Goal: Task Accomplishment & Management: Manage account settings

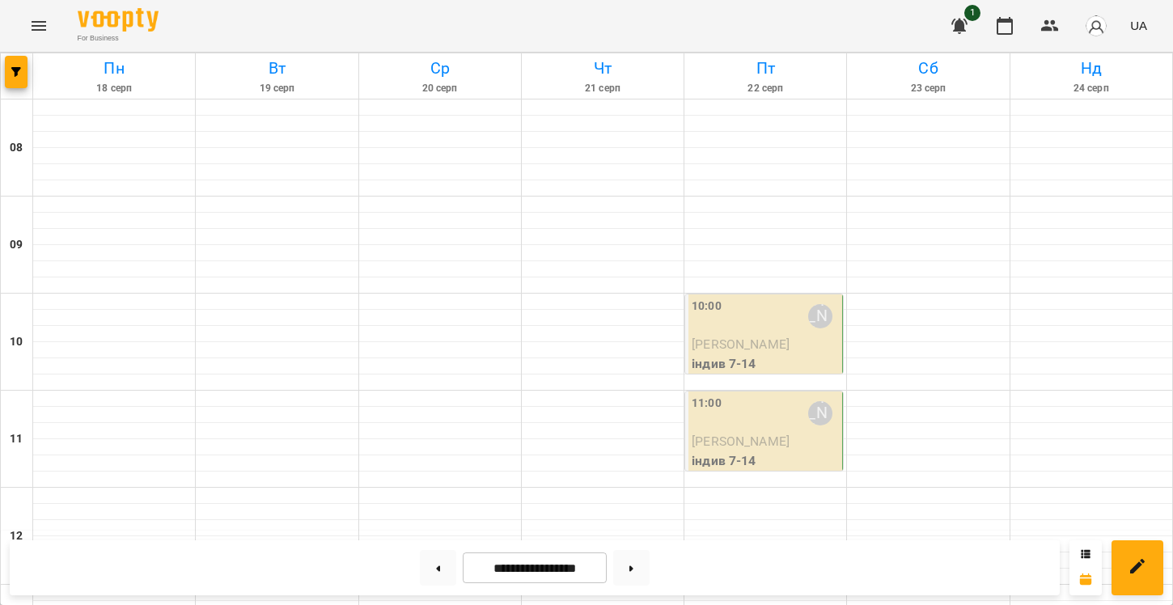
click at [1091, 29] on img "button" at bounding box center [1096, 26] width 23 height 23
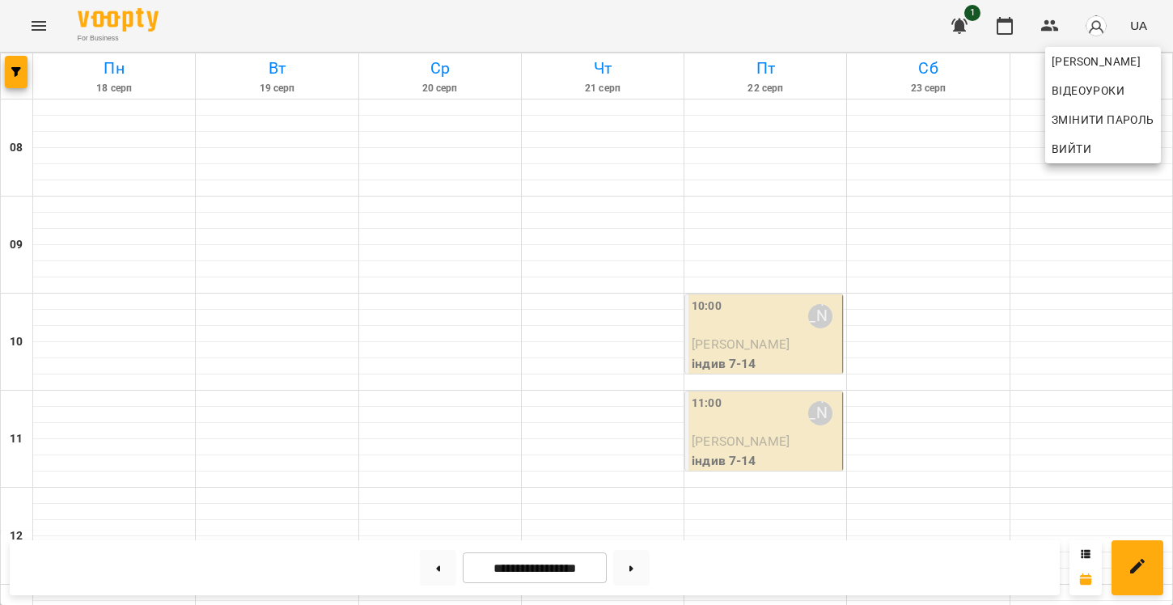
click at [1091, 29] on div at bounding box center [586, 302] width 1173 height 605
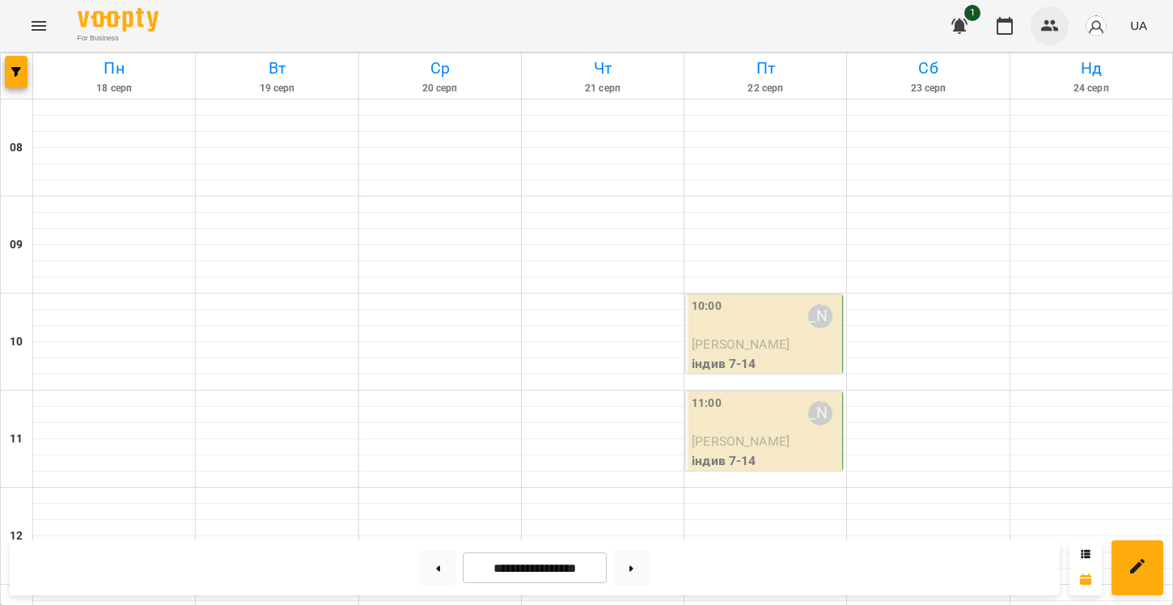
click at [1049, 19] on icon "button" at bounding box center [1049, 25] width 19 height 19
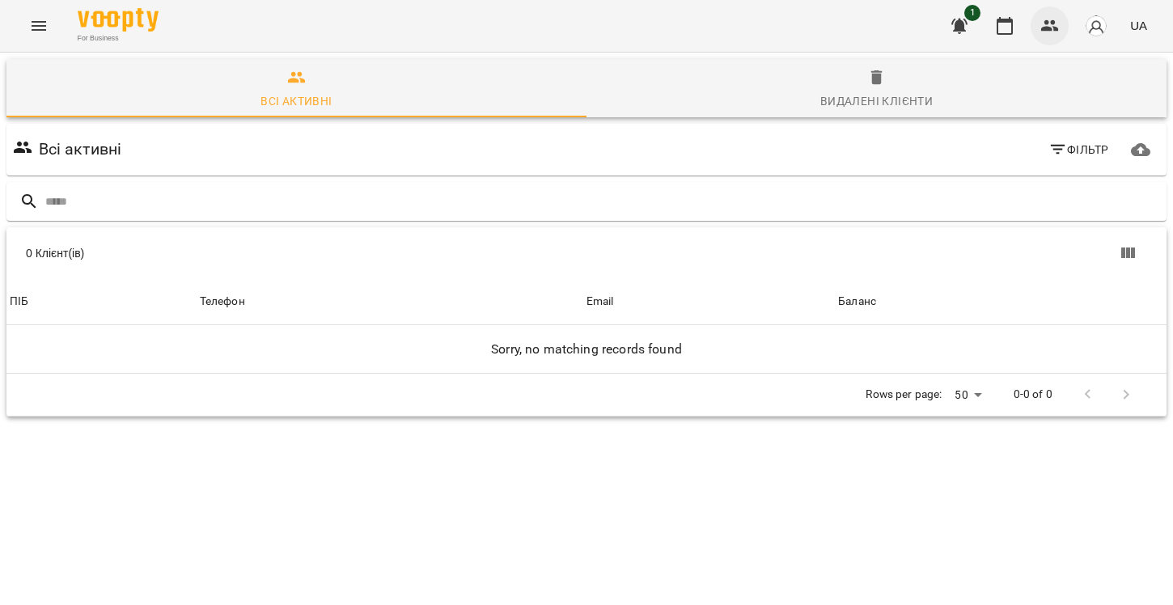
click at [1049, 19] on icon "button" at bounding box center [1049, 25] width 19 height 19
click at [1085, 22] on button "button" at bounding box center [1096, 26] width 42 height 42
click at [1013, 26] on div at bounding box center [586, 302] width 1173 height 605
click at [1004, 24] on icon "button" at bounding box center [1004, 25] width 19 height 19
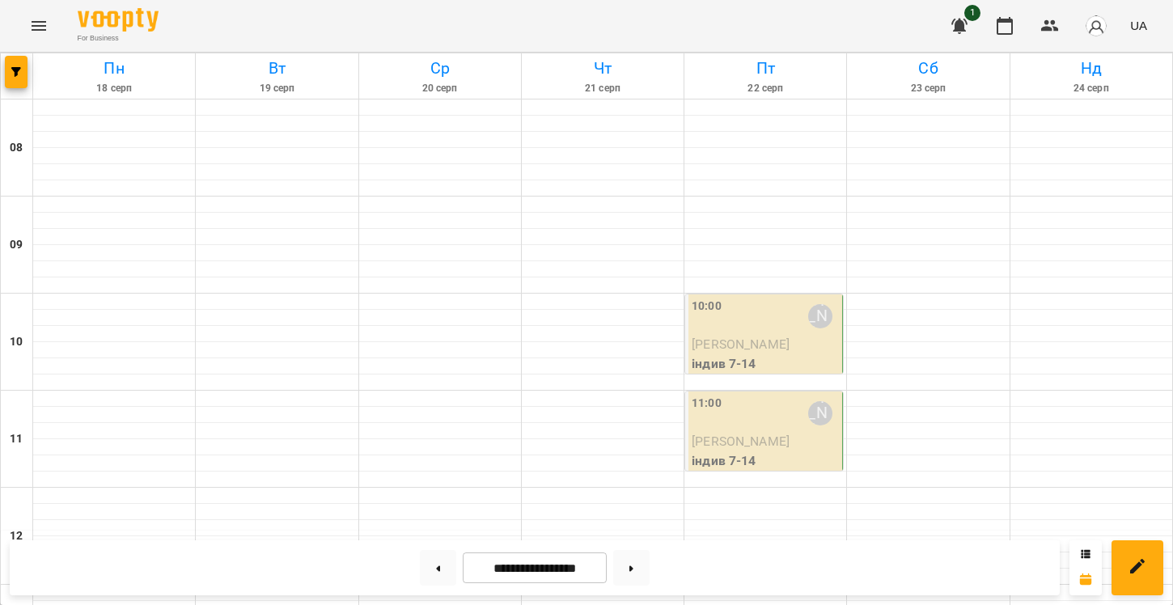
click at [973, 22] on button "button" at bounding box center [959, 25] width 39 height 39
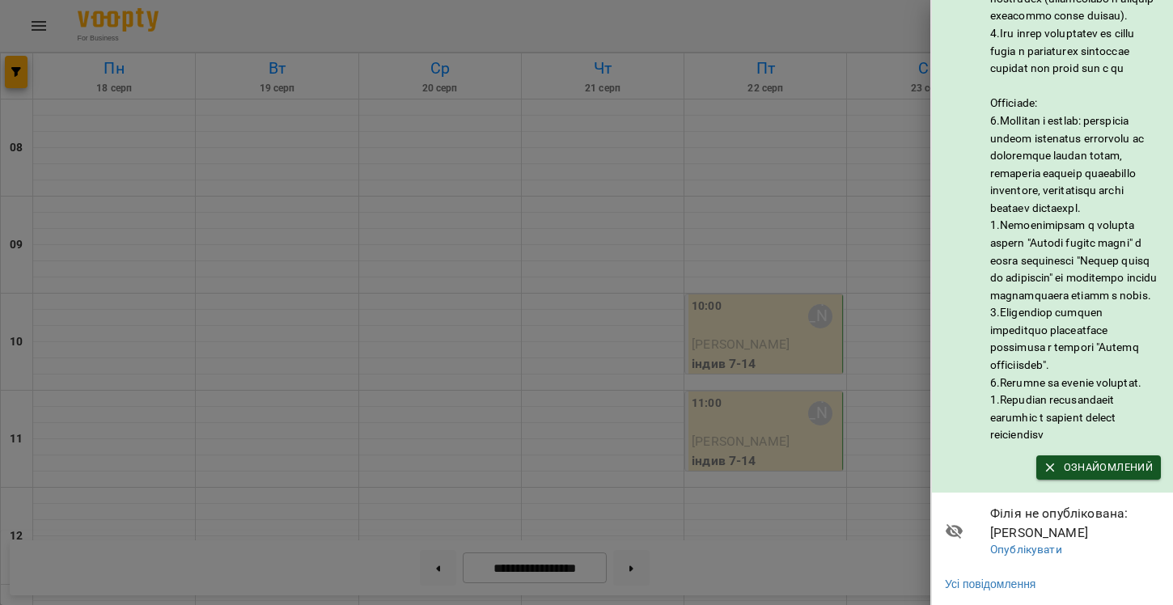
scroll to position [153, 0]
click at [862, 108] on div at bounding box center [586, 302] width 1173 height 605
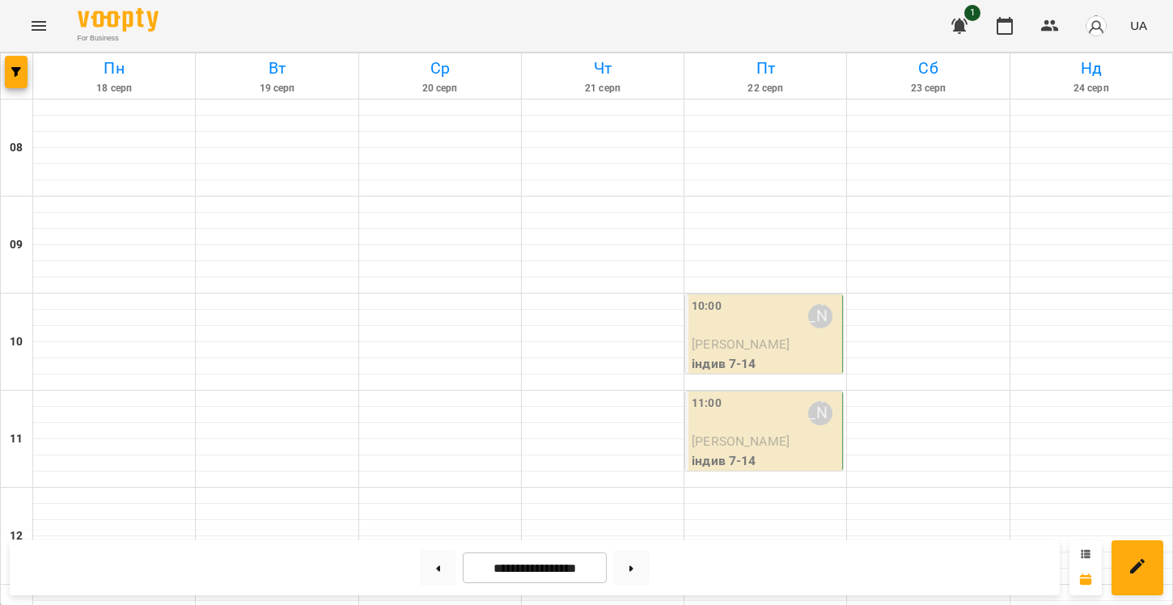
click at [1082, 550] on icon at bounding box center [1086, 553] width 9 height 8
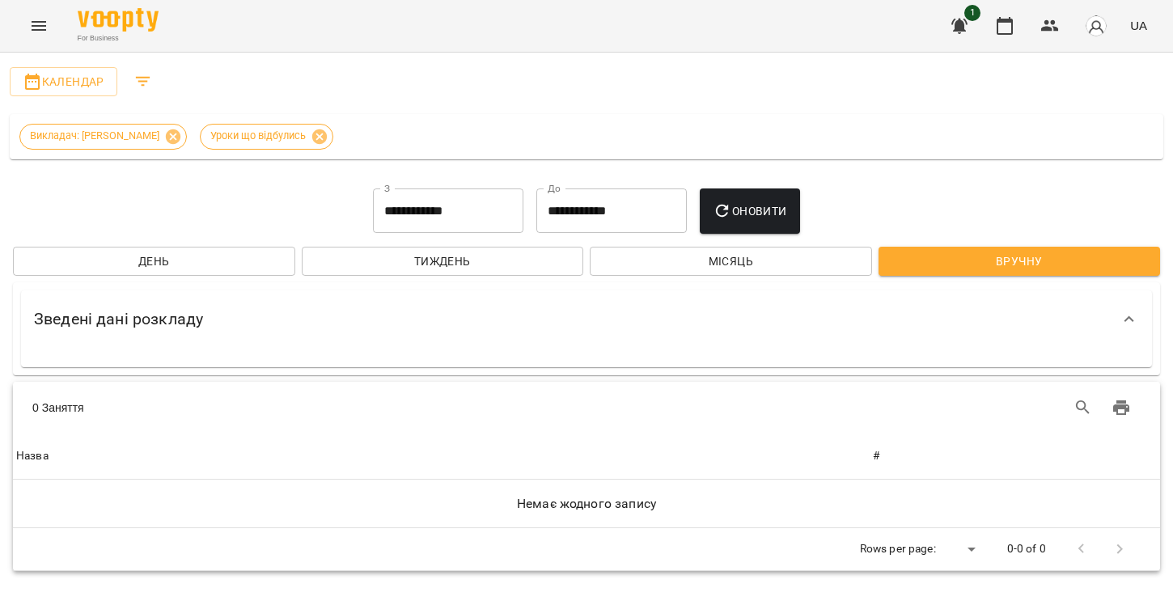
click at [662, 263] on span "Місяць" at bounding box center [731, 261] width 256 height 19
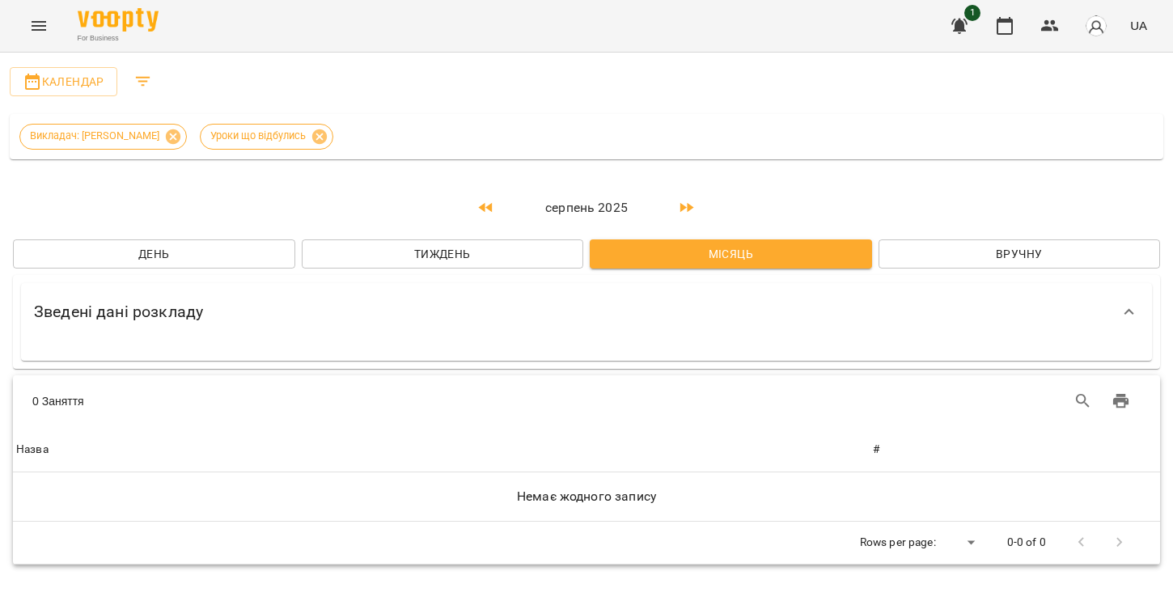
click at [941, 250] on span "Вручну" at bounding box center [1020, 253] width 256 height 19
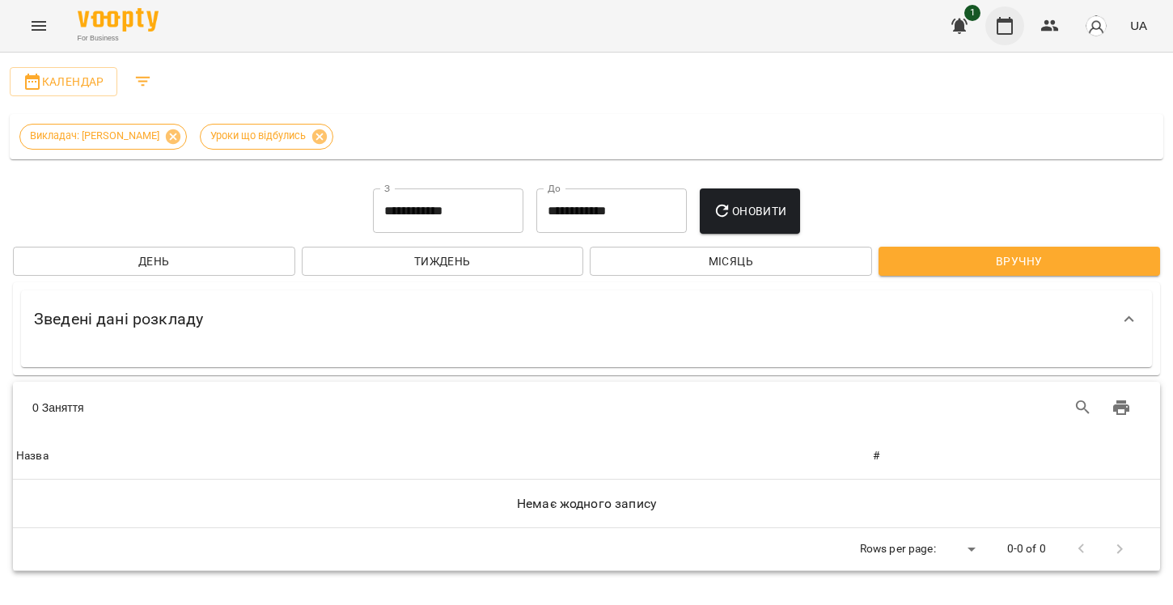
click at [1006, 23] on icon "button" at bounding box center [1004, 25] width 19 height 19
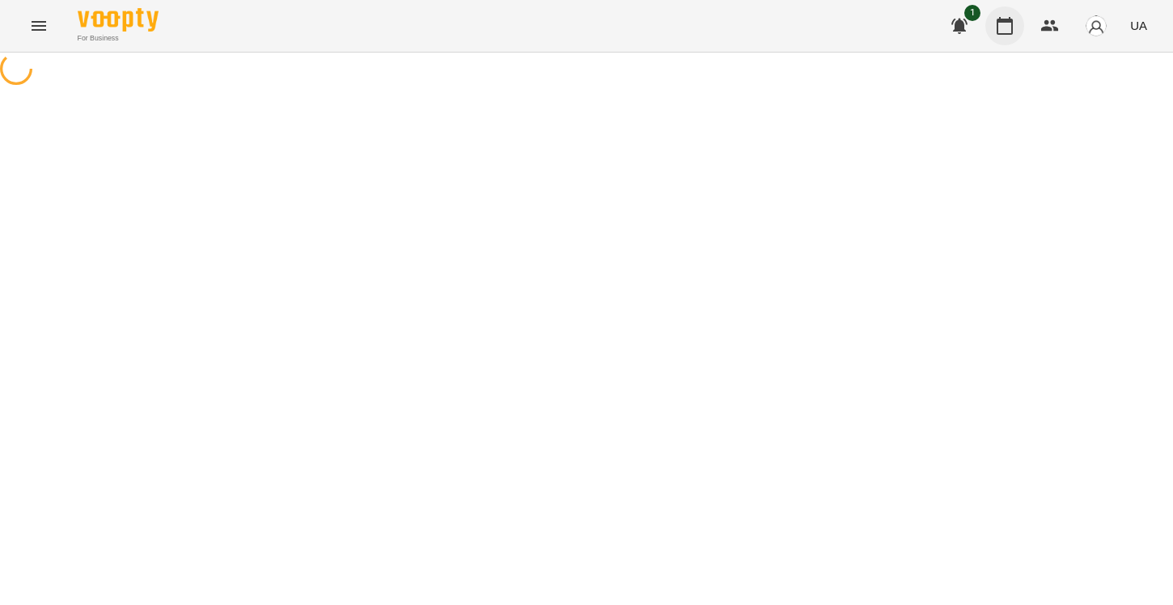
click at [1006, 23] on icon "button" at bounding box center [1004, 25] width 19 height 19
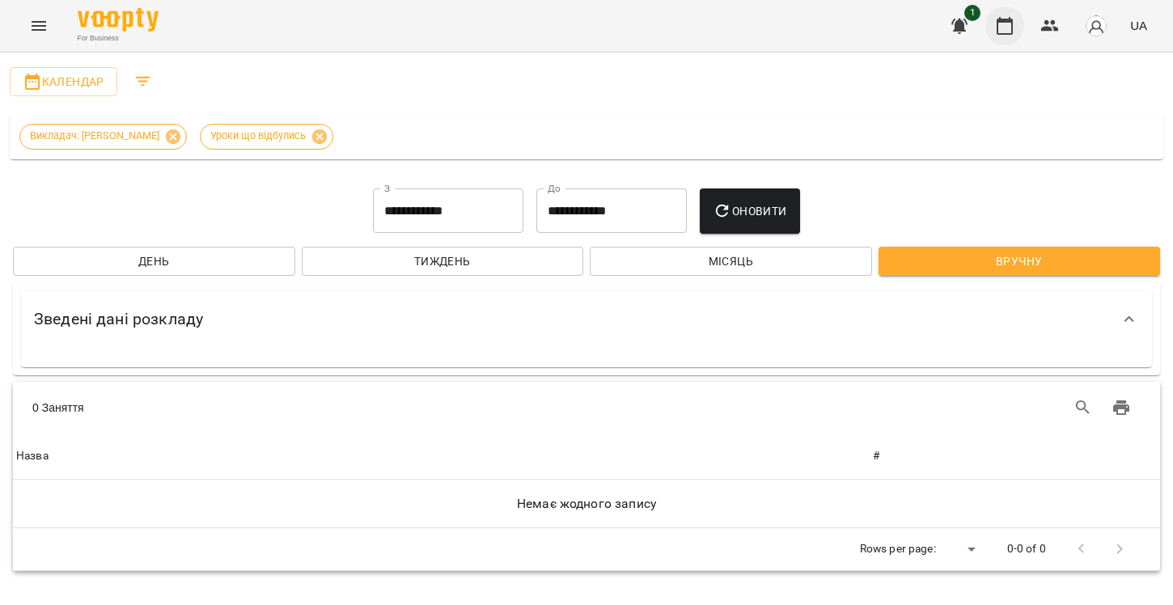
click at [1009, 19] on icon "button" at bounding box center [1004, 25] width 19 height 19
click at [78, 75] on span "Календар" at bounding box center [64, 81] width 82 height 19
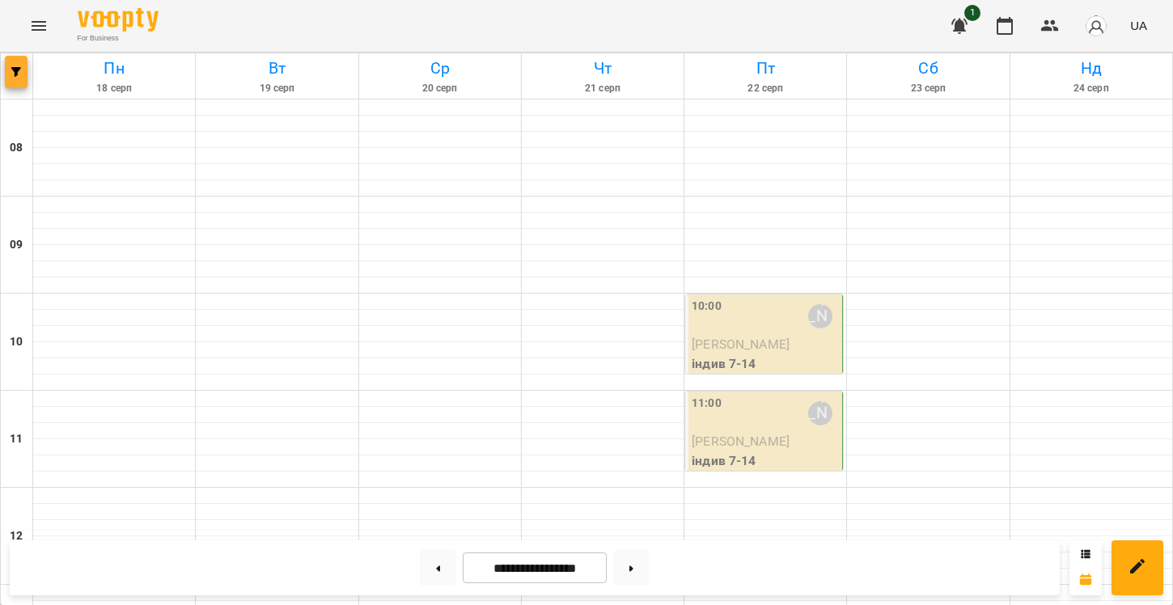
click at [15, 72] on icon "button" at bounding box center [16, 72] width 10 height 10
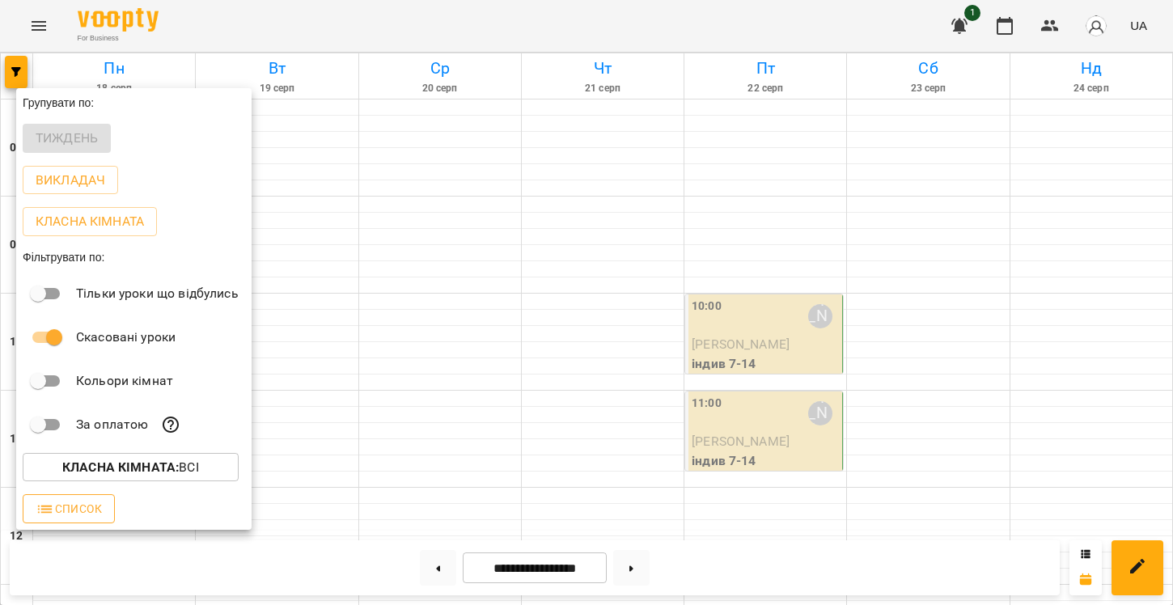
click at [44, 509] on icon "button" at bounding box center [45, 509] width 19 height 19
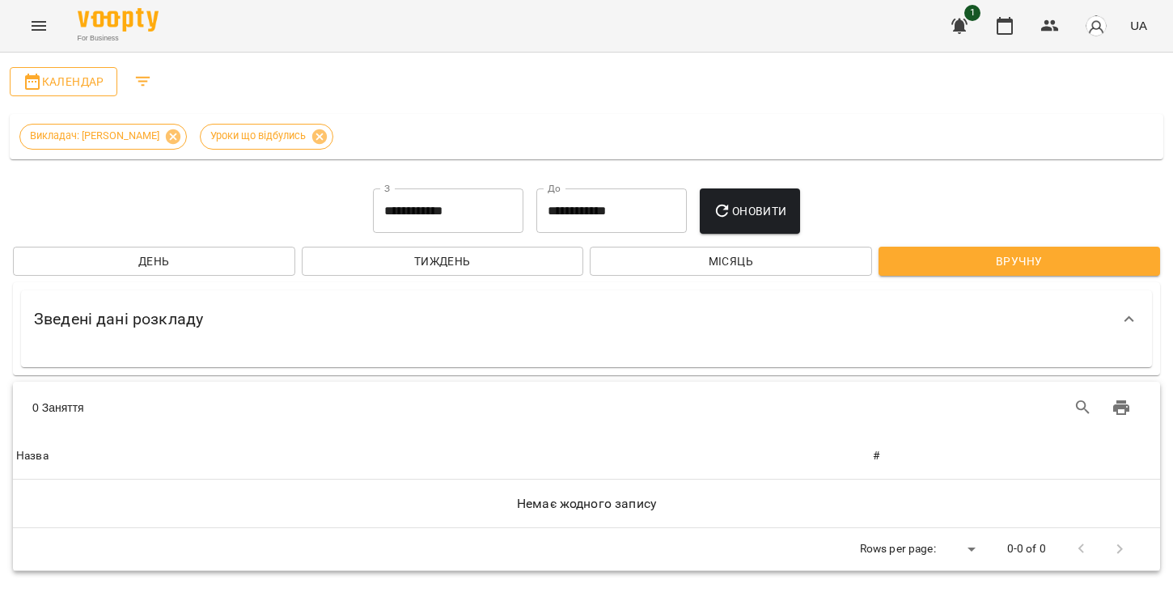
click at [26, 85] on icon "button" at bounding box center [32, 82] width 15 height 16
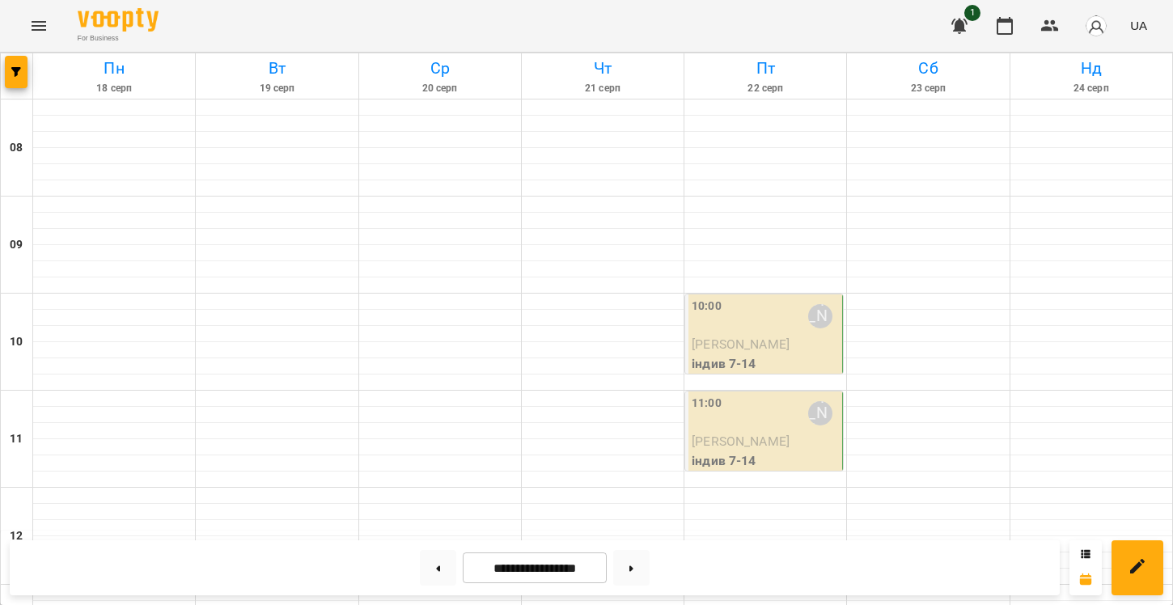
click at [28, 19] on button "Menu" at bounding box center [38, 25] width 39 height 39
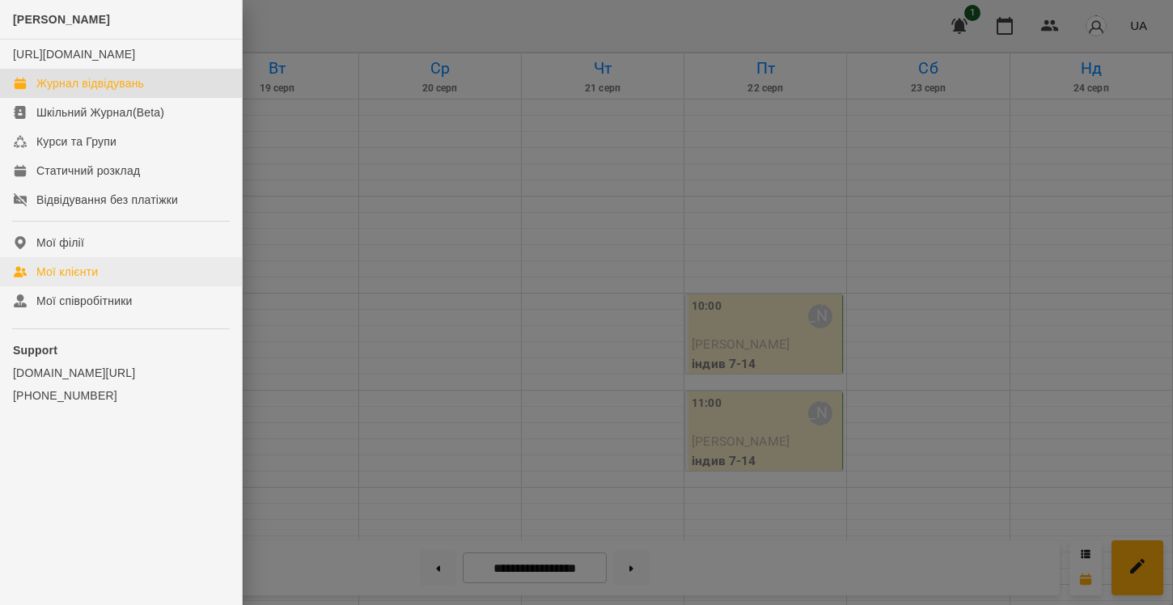
click at [84, 280] on div "Мої клієнти" at bounding box center [66, 272] width 61 height 16
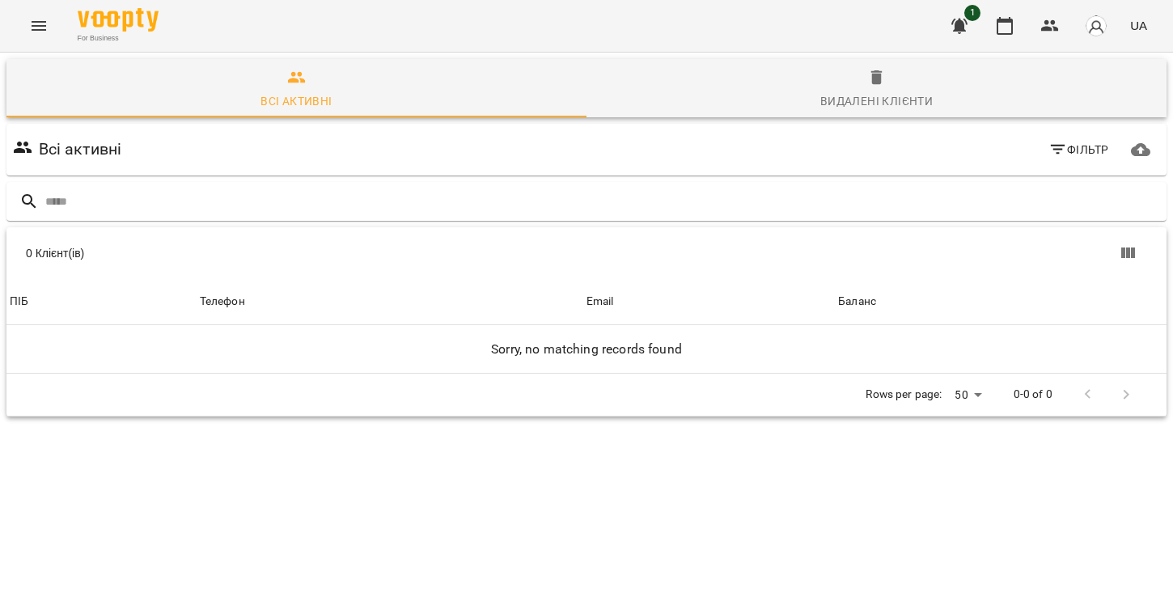
click at [43, 28] on icon "Menu" at bounding box center [38, 25] width 19 height 19
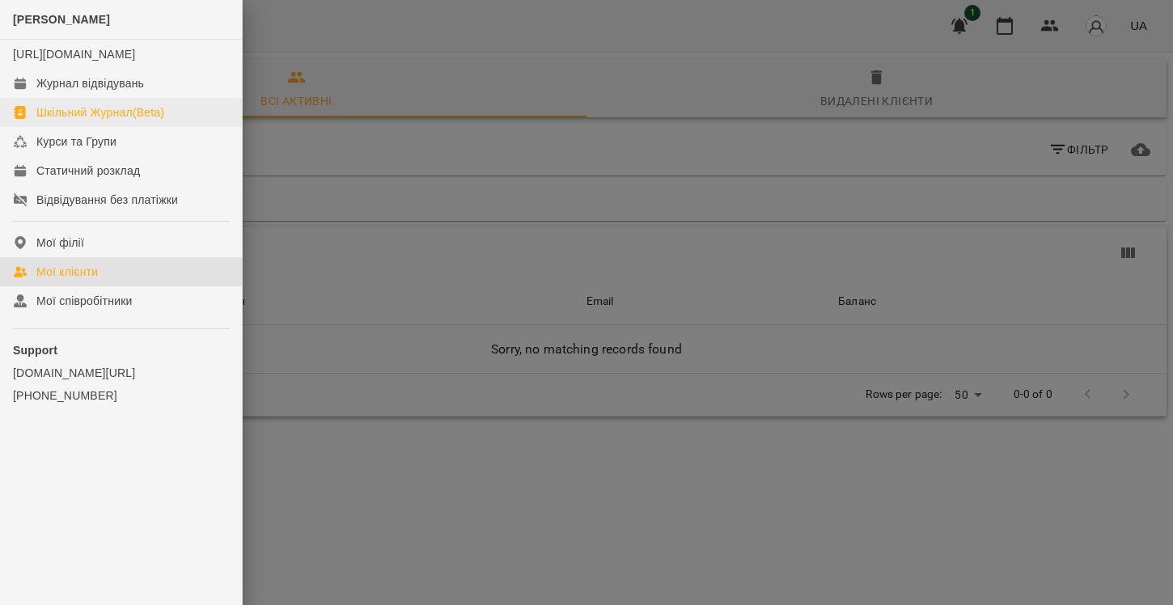
click at [77, 121] on div "Шкільний Журнал(Beta)" at bounding box center [100, 112] width 128 height 16
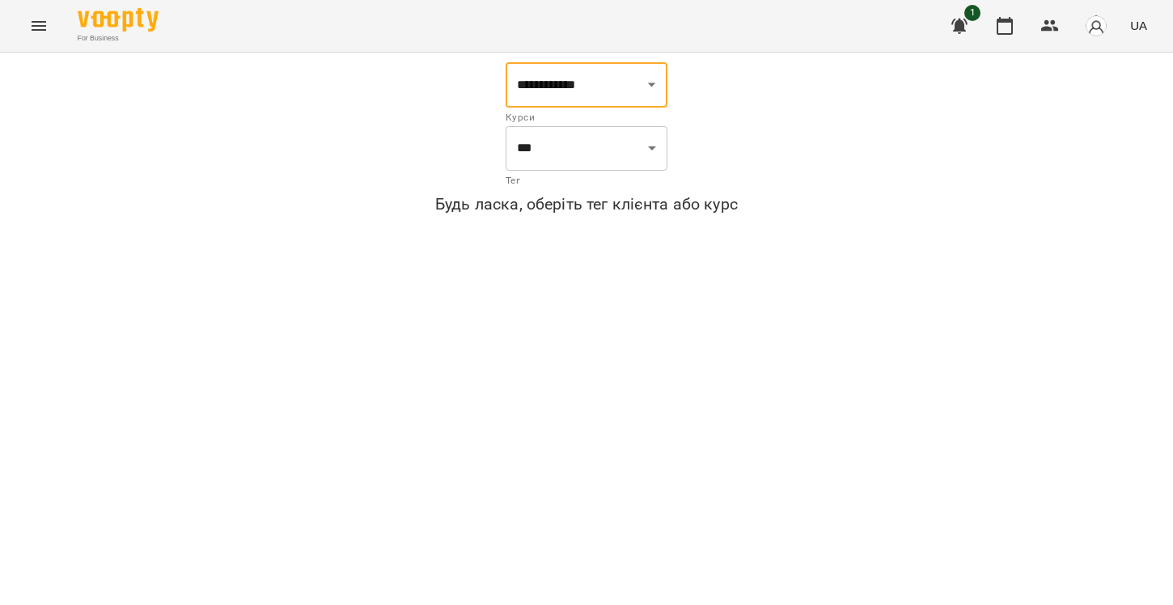
click at [40, 14] on button "Menu" at bounding box center [38, 25] width 39 height 39
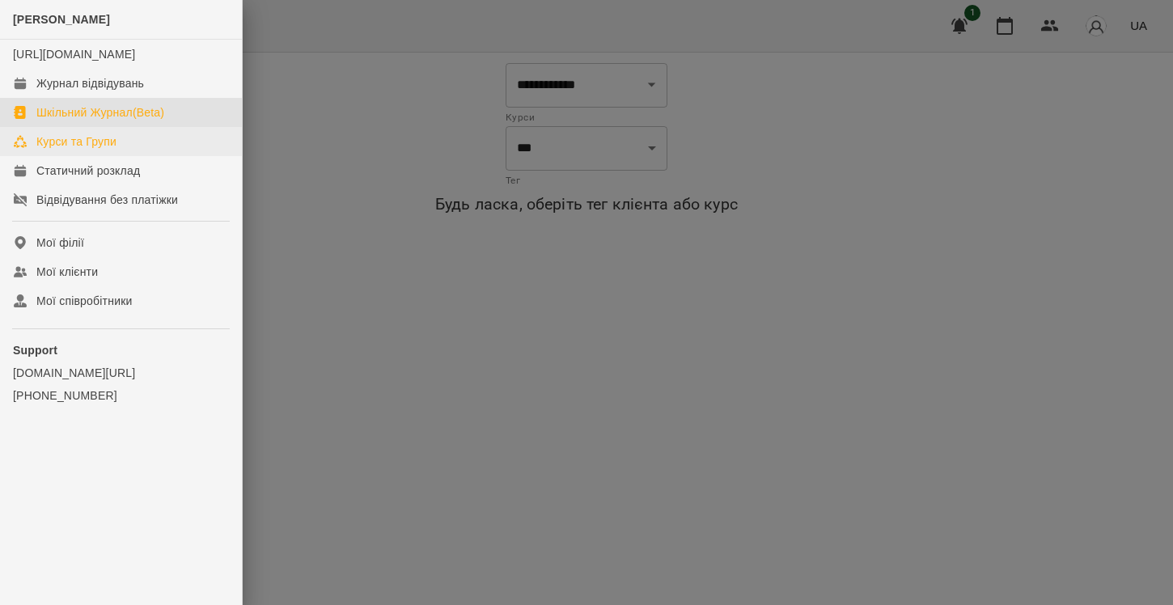
click at [82, 150] on div "Курси та Групи" at bounding box center [76, 141] width 80 height 16
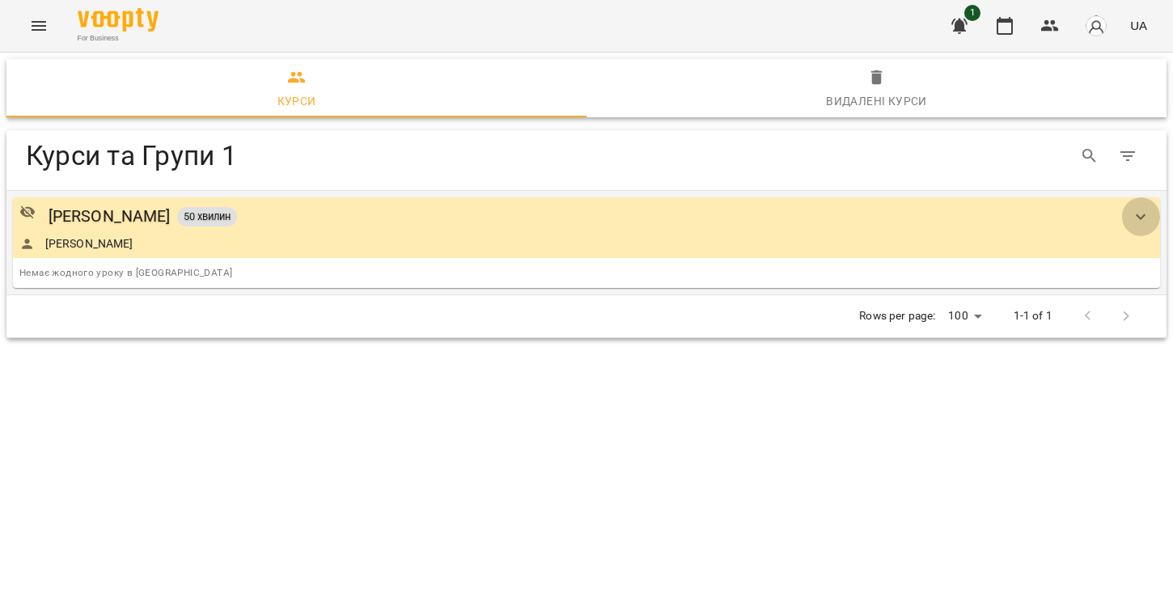
click at [1142, 212] on icon "show more" at bounding box center [1140, 216] width 19 height 19
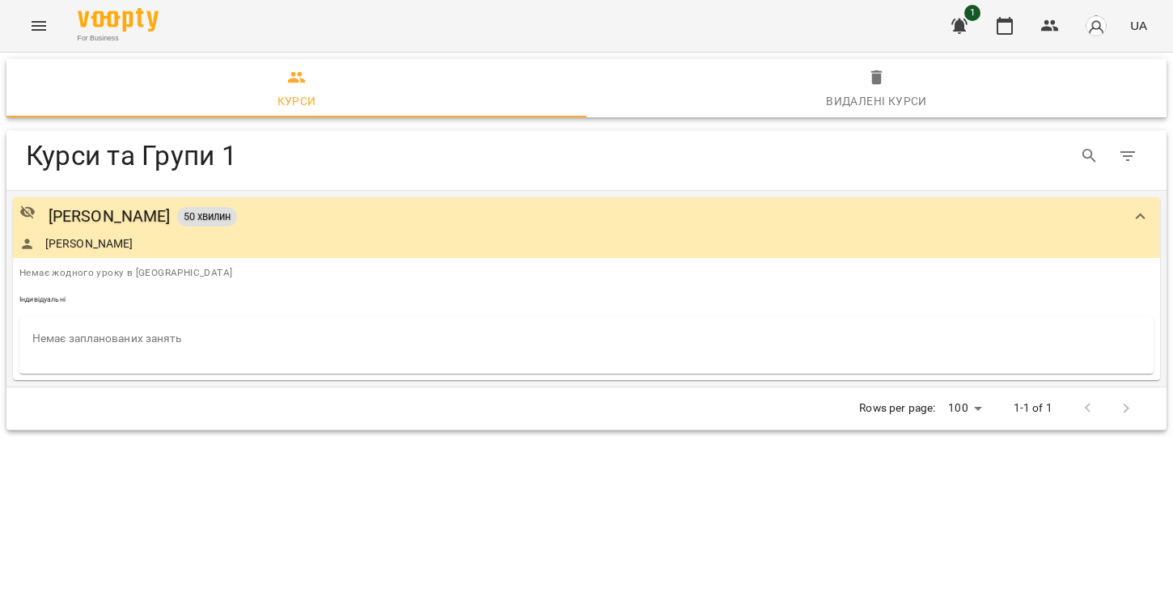
click at [1142, 212] on icon "show more" at bounding box center [1140, 216] width 19 height 19
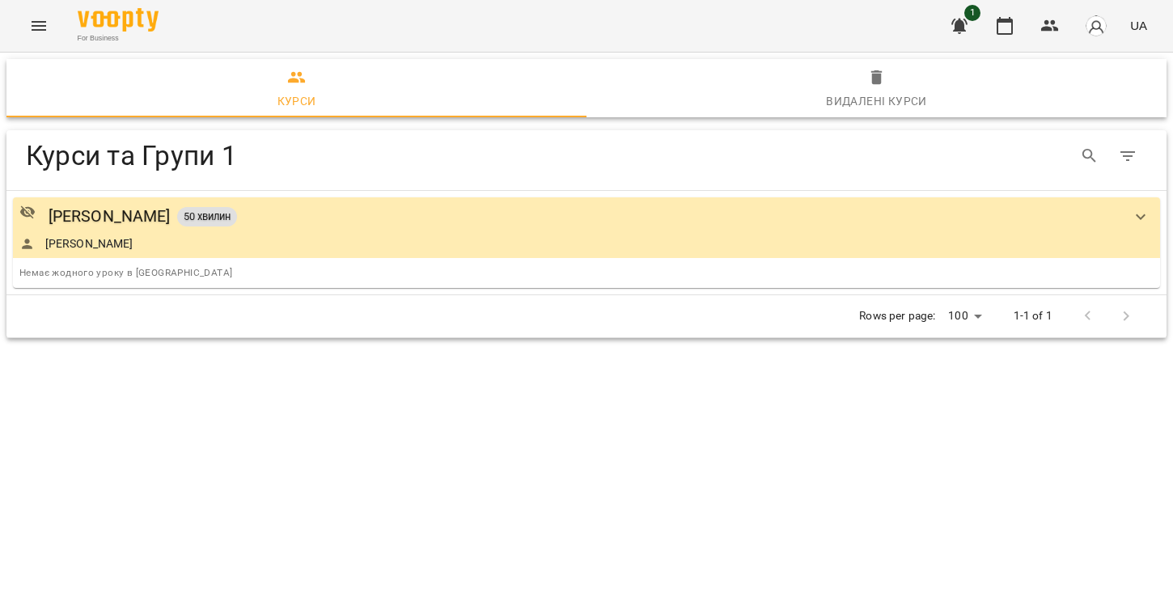
click at [854, 99] on div "Видалені курси" at bounding box center [876, 100] width 101 height 19
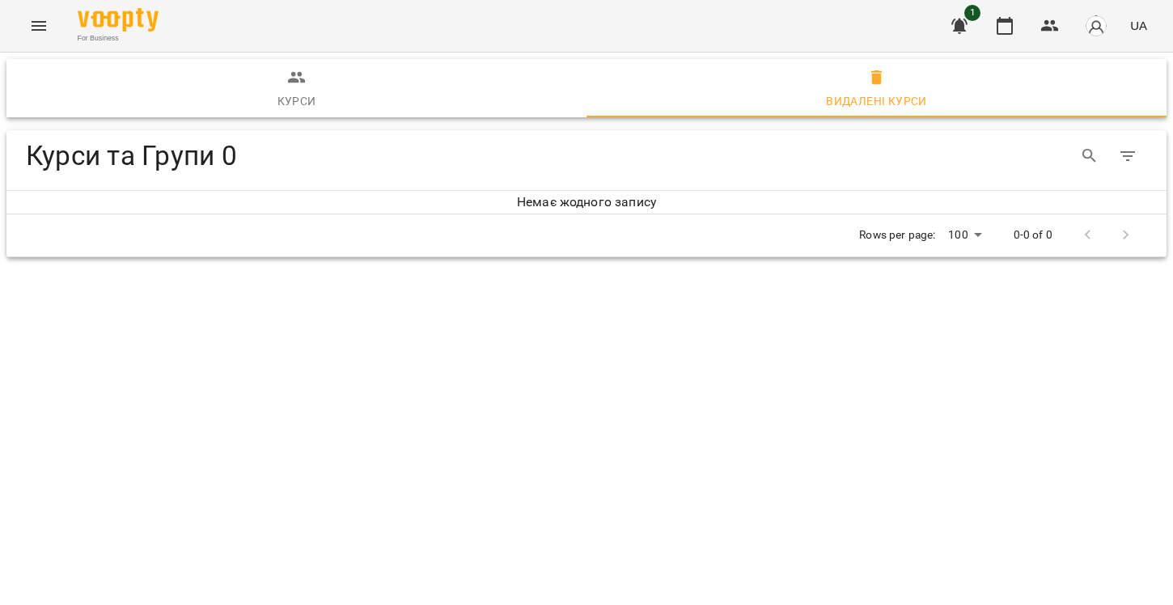
click at [30, 27] on icon "Menu" at bounding box center [38, 25] width 19 height 19
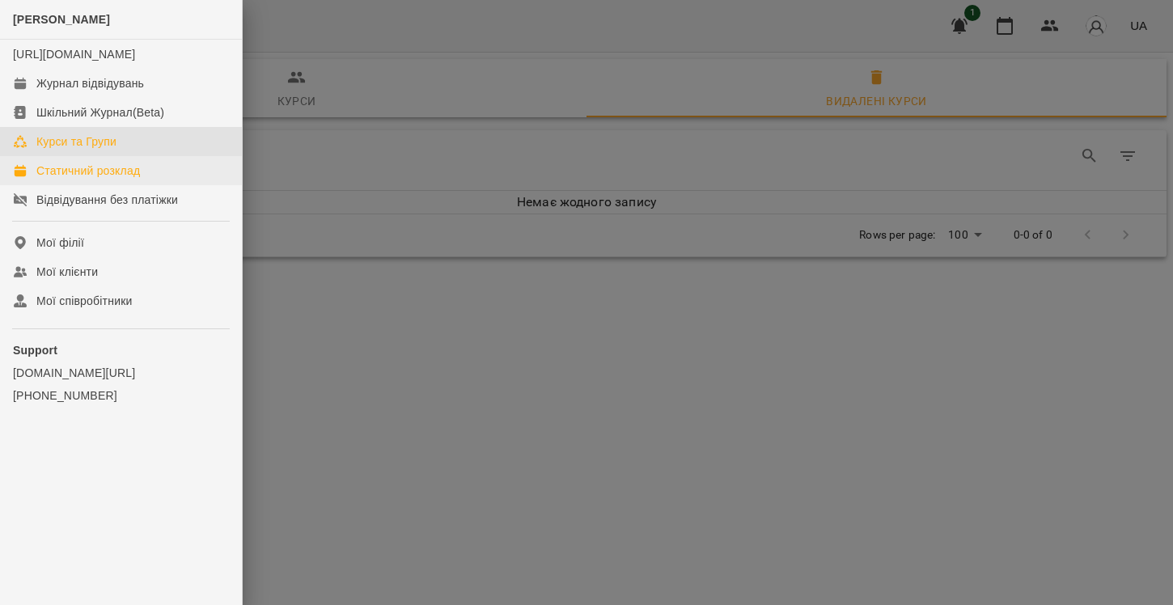
click at [77, 179] on div "Статичний розклад" at bounding box center [88, 171] width 104 height 16
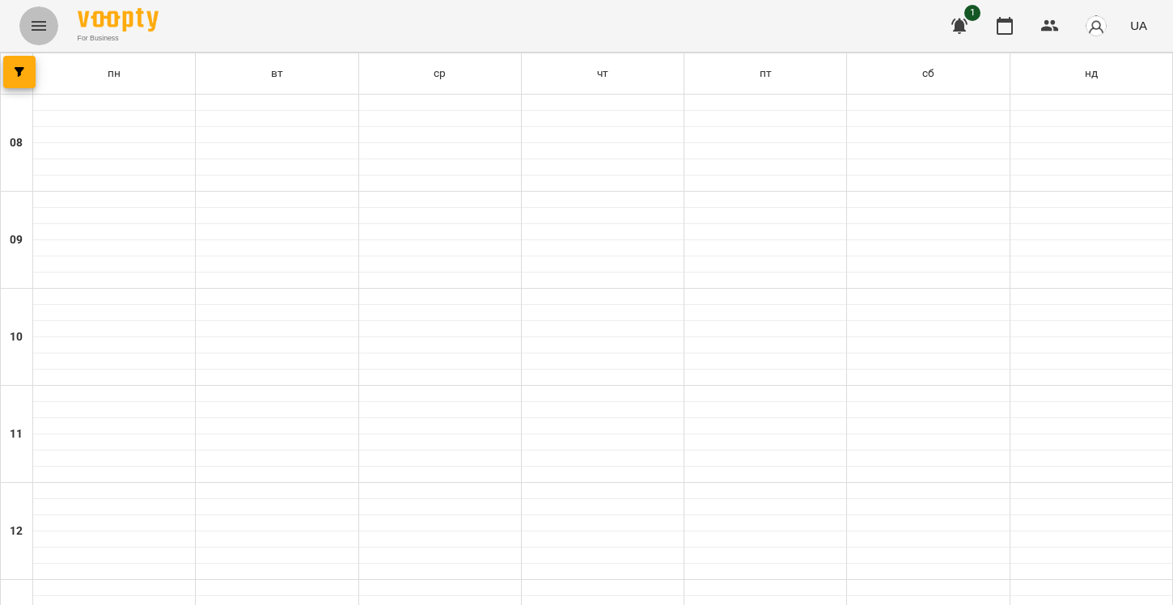
click at [36, 19] on icon "Menu" at bounding box center [38, 25] width 19 height 19
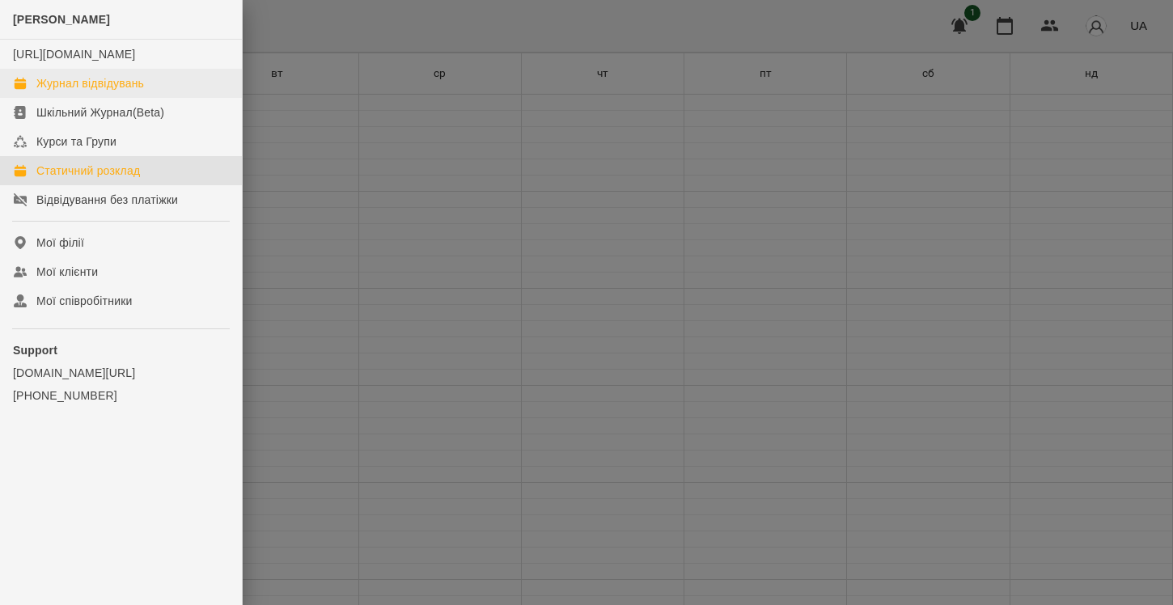
click at [48, 91] on div "Журнал відвідувань" at bounding box center [90, 83] width 108 height 16
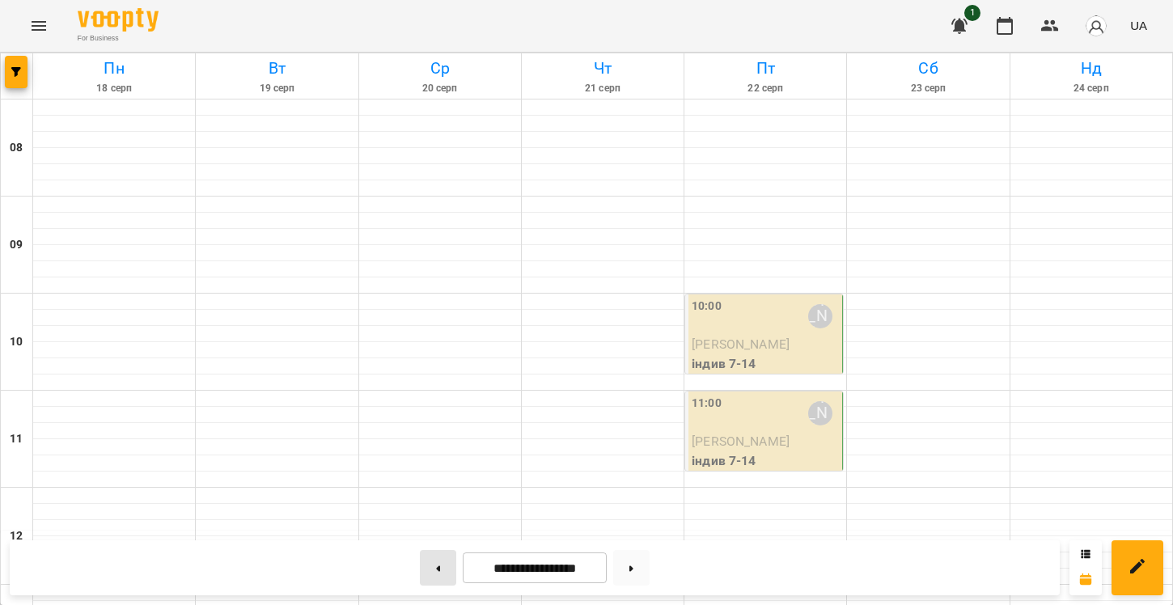
click at [438, 568] on button at bounding box center [438, 568] width 36 height 36
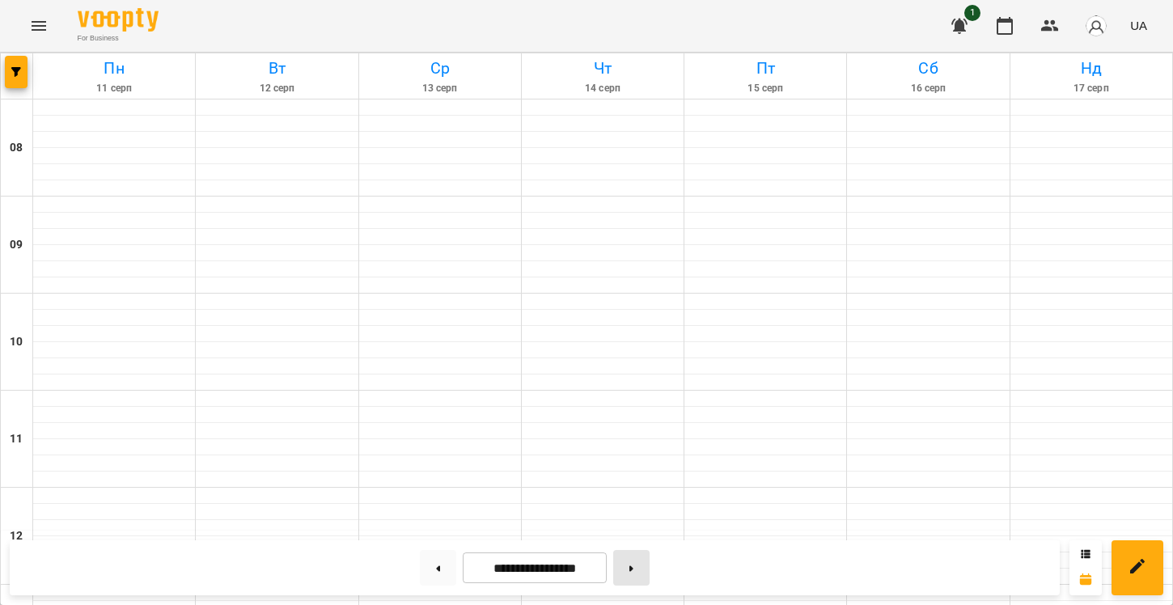
click at [641, 571] on button at bounding box center [631, 568] width 36 height 36
type input "**********"
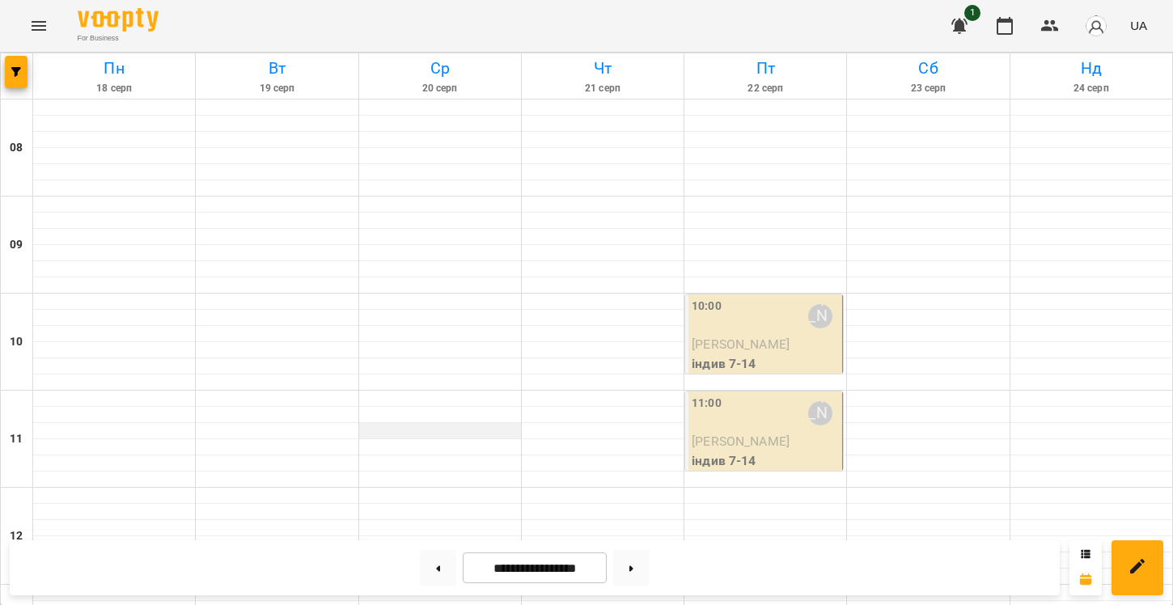
scroll to position [104, 0]
click at [807, 298] on div "[PERSON_NAME]" at bounding box center [820, 316] width 37 height 37
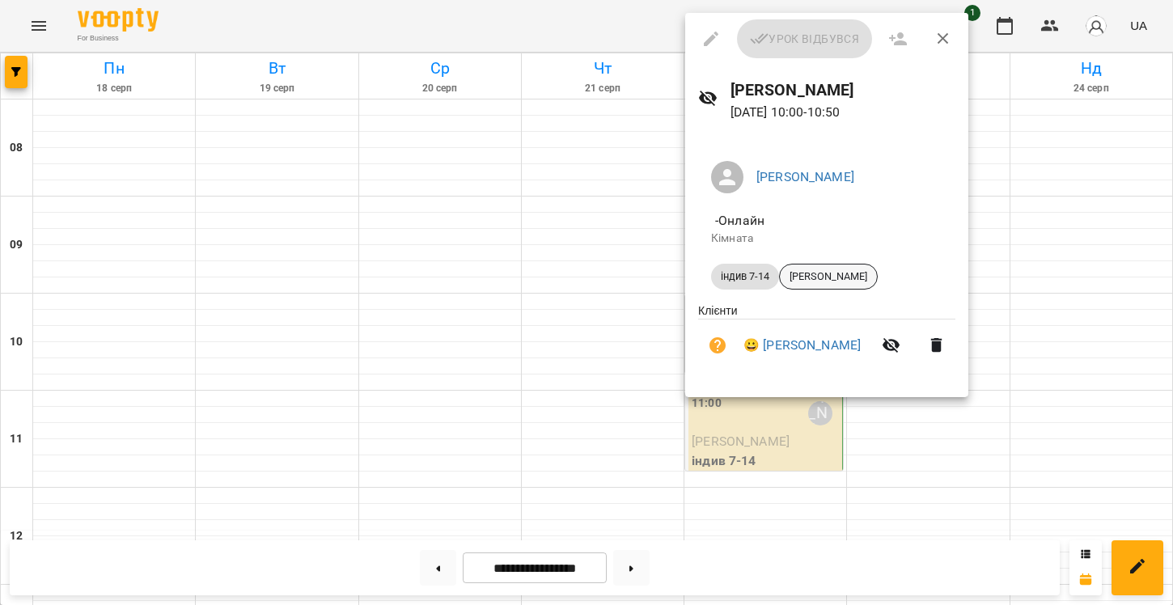
click at [829, 269] on span "[PERSON_NAME]" at bounding box center [828, 276] width 97 height 15
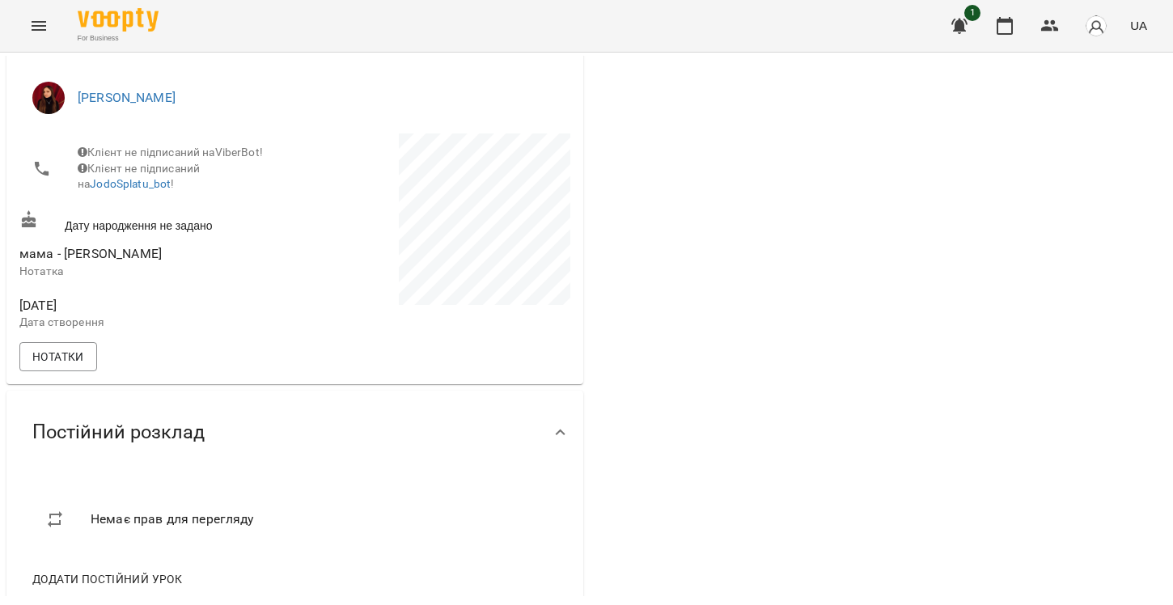
scroll to position [298, 0]
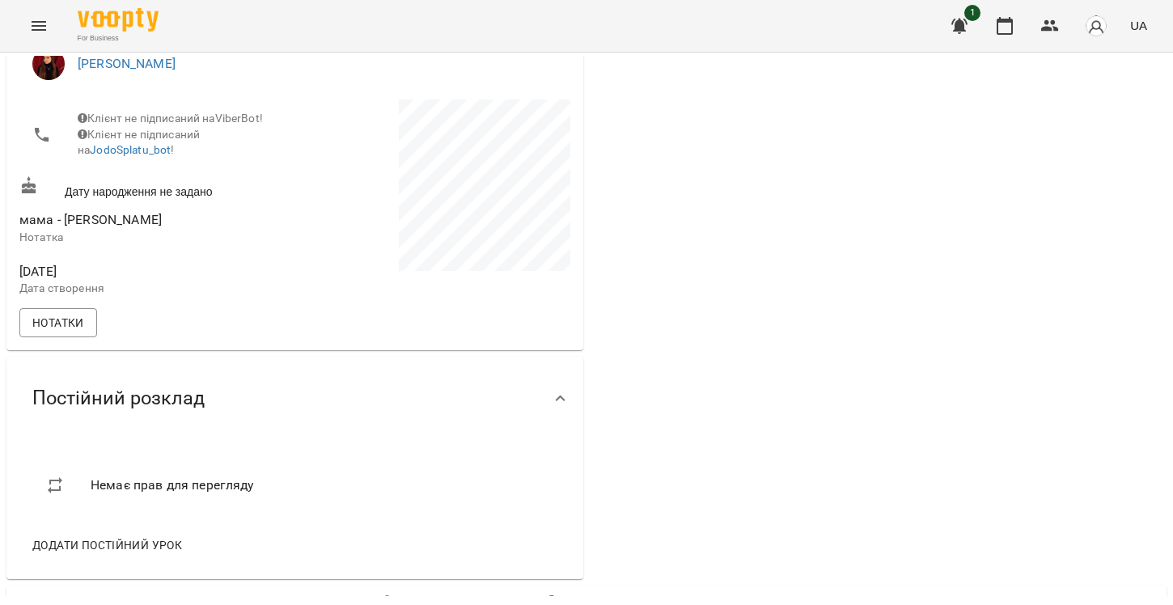
click at [61, 305] on div "[DATE] Дата створення" at bounding box center [155, 279] width 279 height 51
click at [63, 322] on span "Нотатки" at bounding box center [58, 322] width 52 height 19
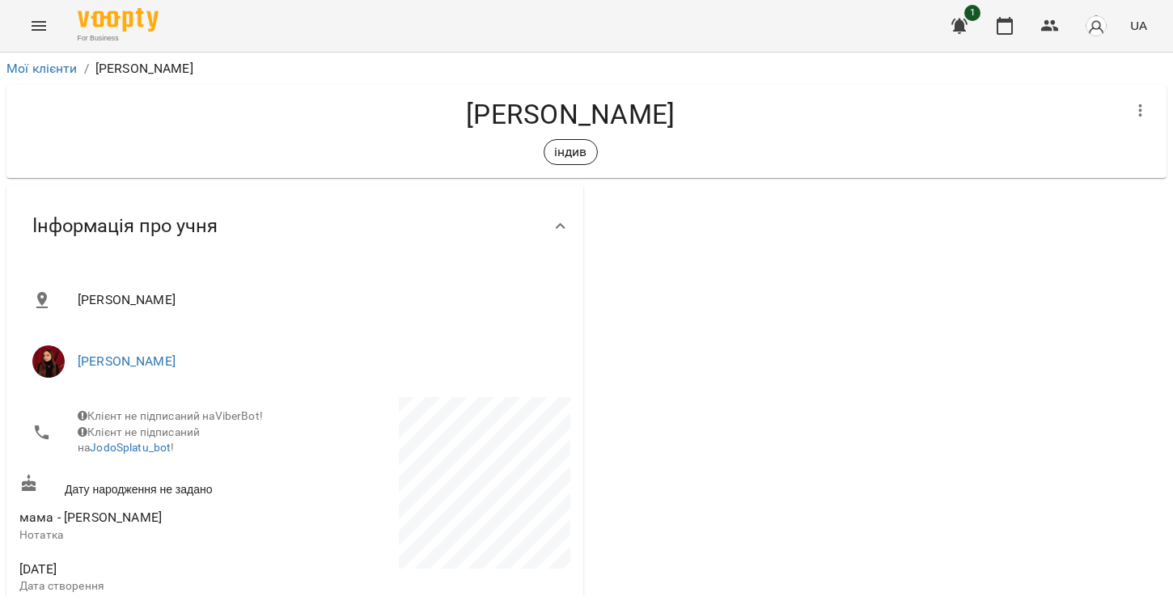
scroll to position [0, 0]
click at [562, 221] on icon at bounding box center [560, 226] width 19 height 19
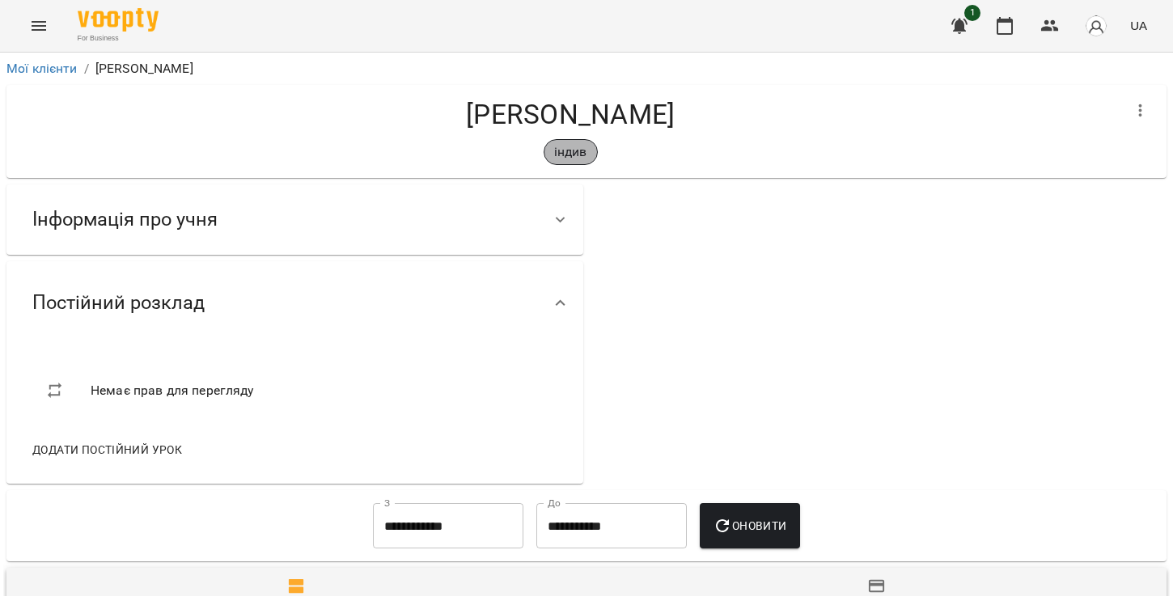
click at [574, 152] on p "індив" at bounding box center [570, 151] width 33 height 19
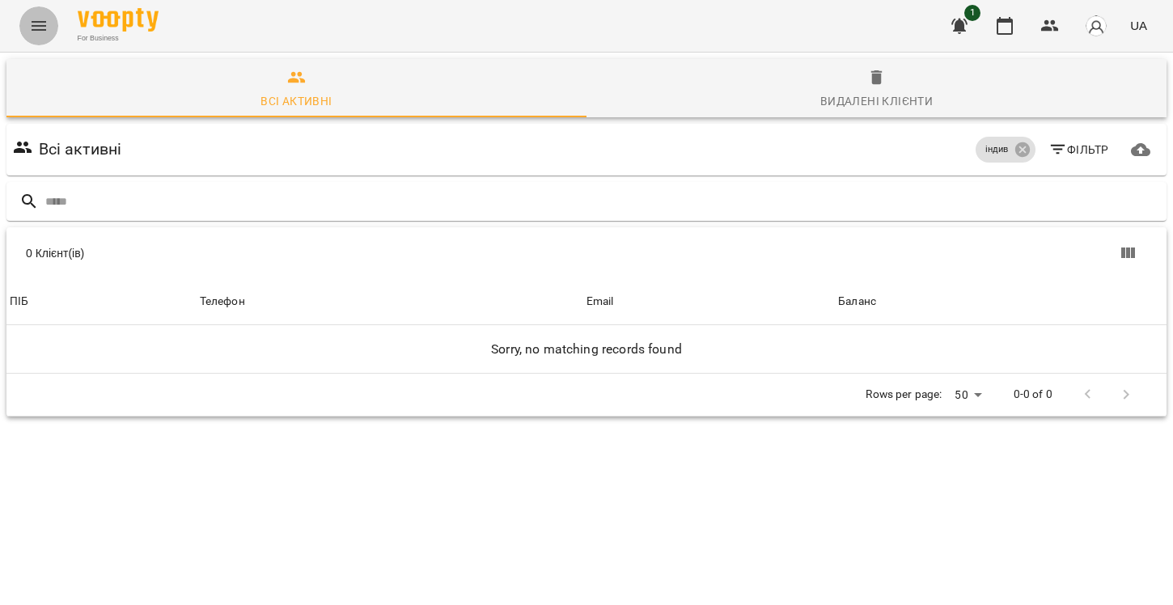
click at [37, 15] on button "Menu" at bounding box center [38, 25] width 39 height 39
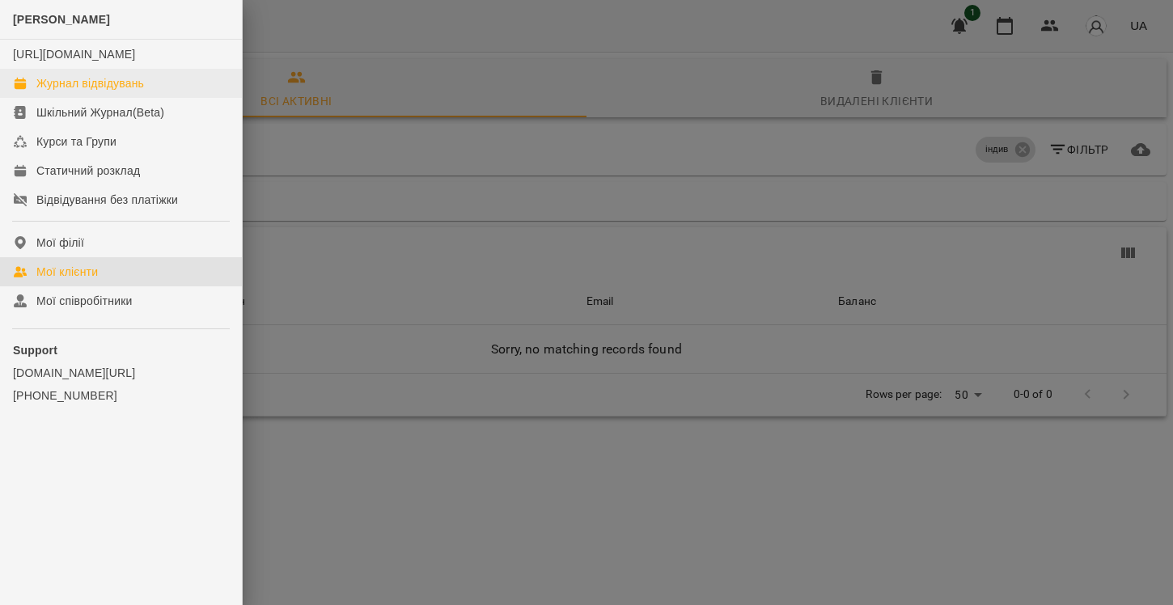
click at [63, 91] on div "Журнал відвідувань" at bounding box center [90, 83] width 108 height 16
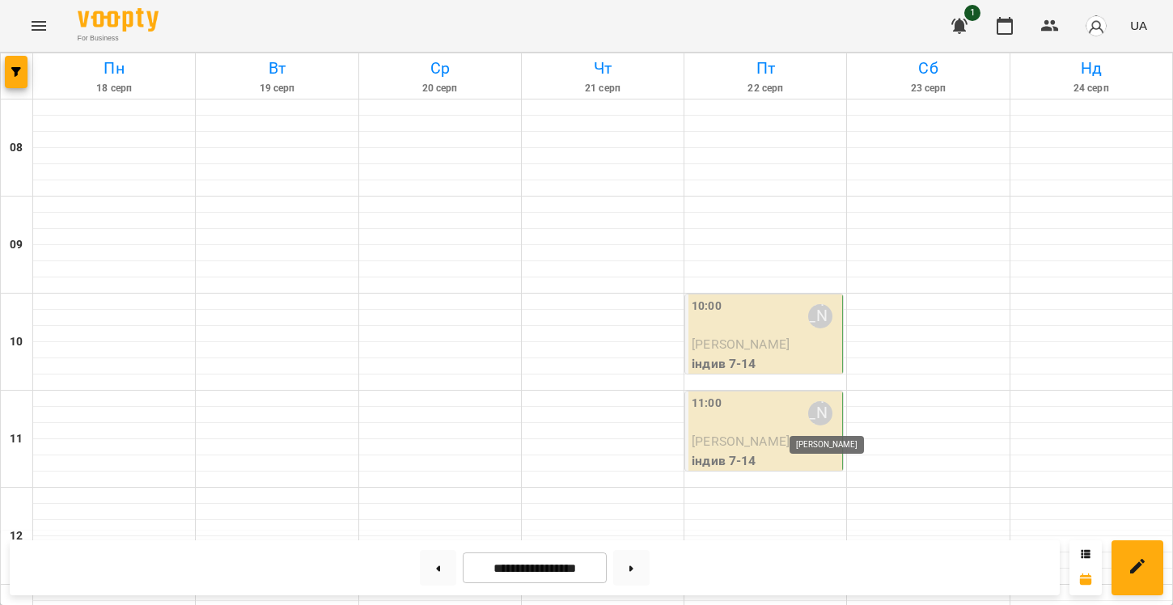
click at [815, 408] on div "[PERSON_NAME]" at bounding box center [820, 413] width 24 height 24
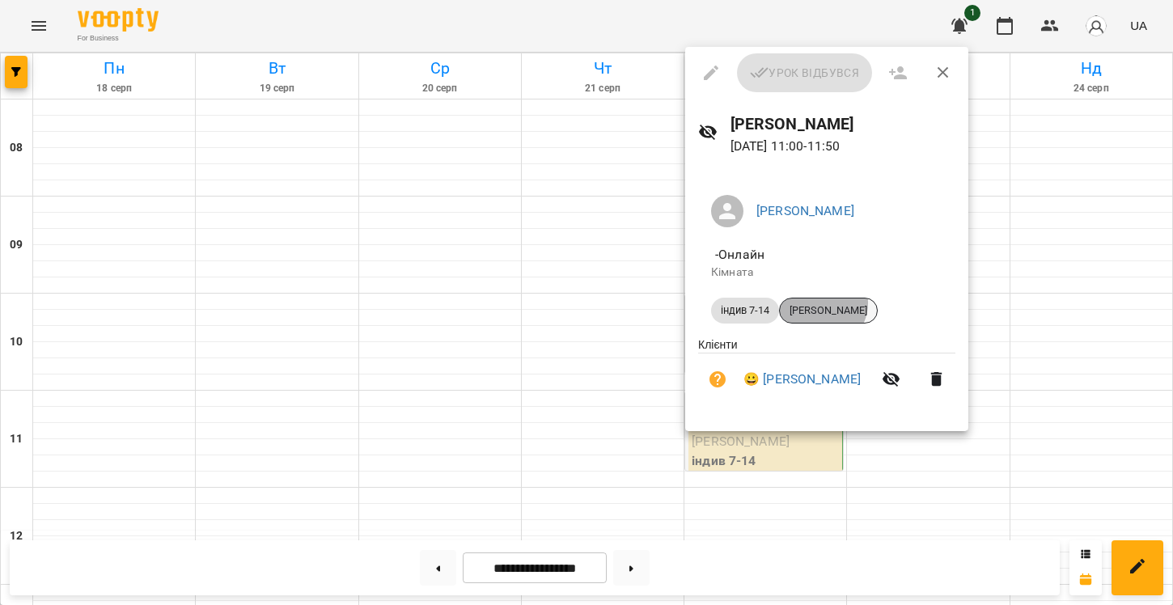
click at [819, 301] on div "[PERSON_NAME]" at bounding box center [828, 311] width 99 height 26
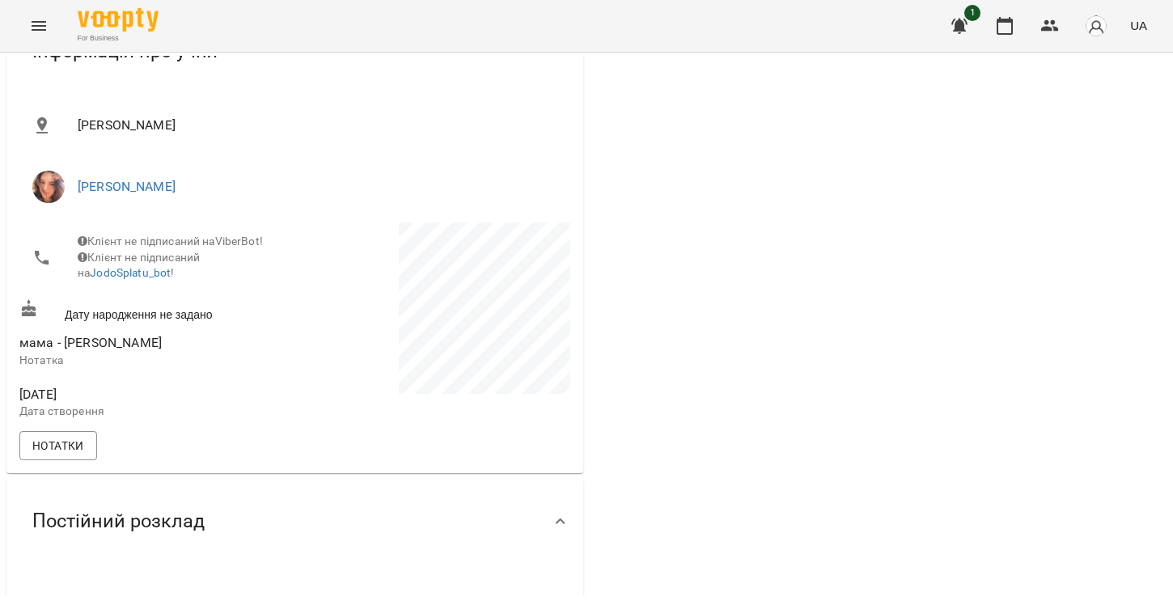
scroll to position [178, 0]
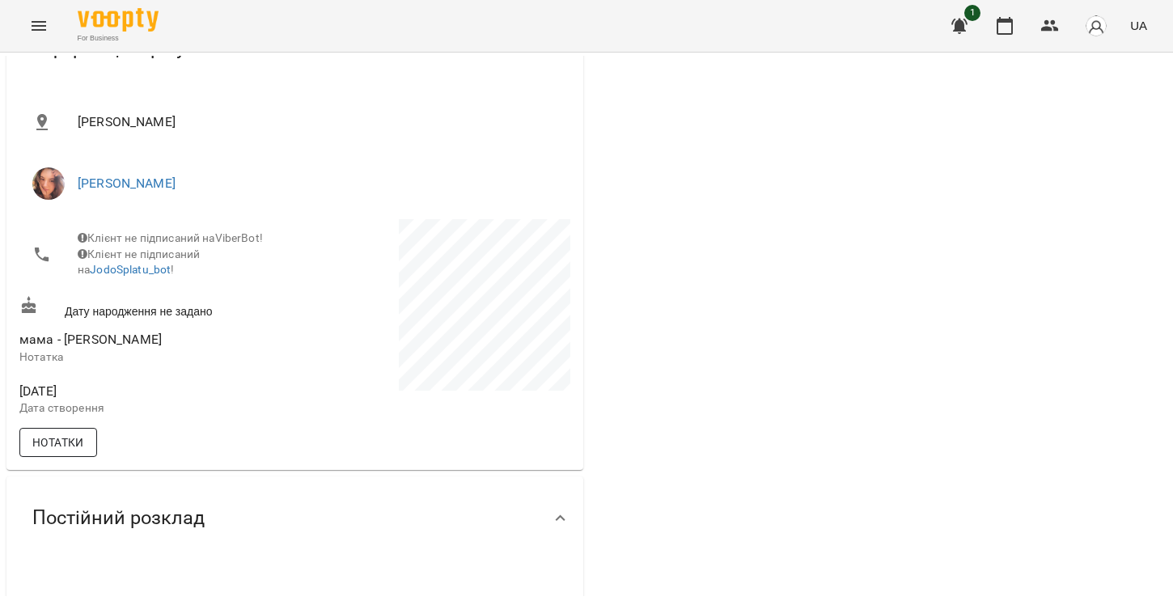
click at [50, 452] on span "Нотатки" at bounding box center [58, 442] width 52 height 19
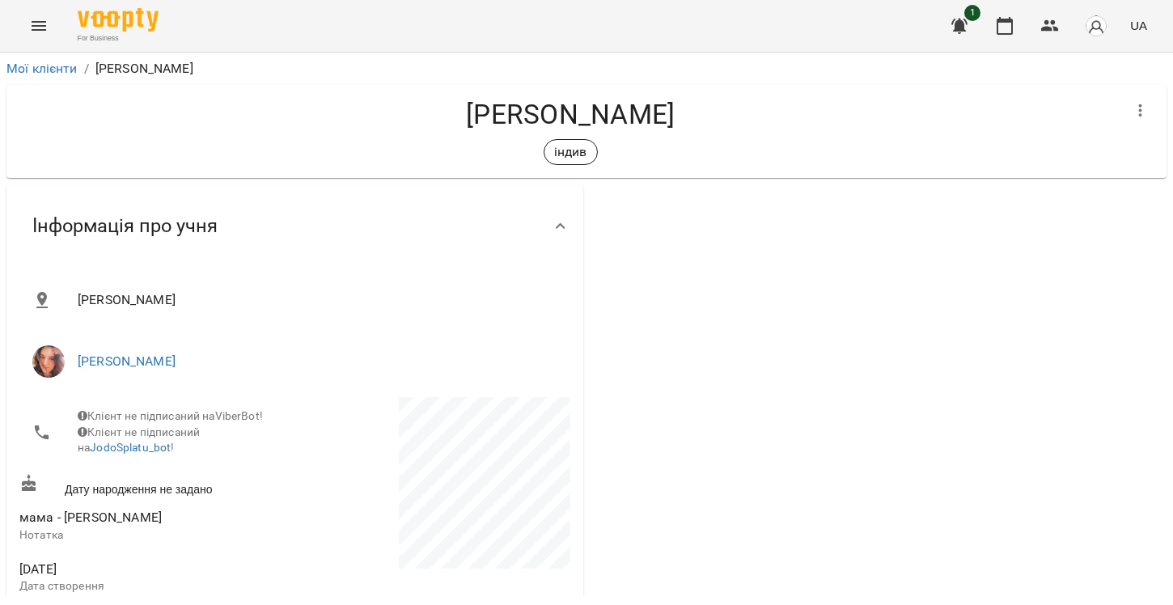
scroll to position [0, 0]
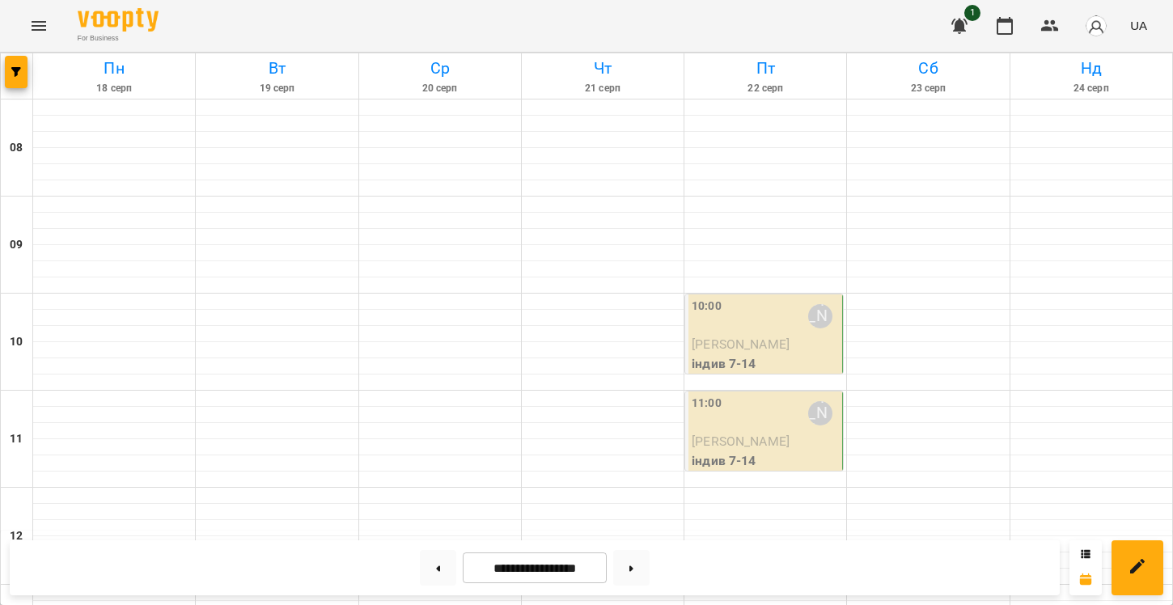
scroll to position [244, 0]
click at [650, 571] on button at bounding box center [631, 568] width 36 height 36
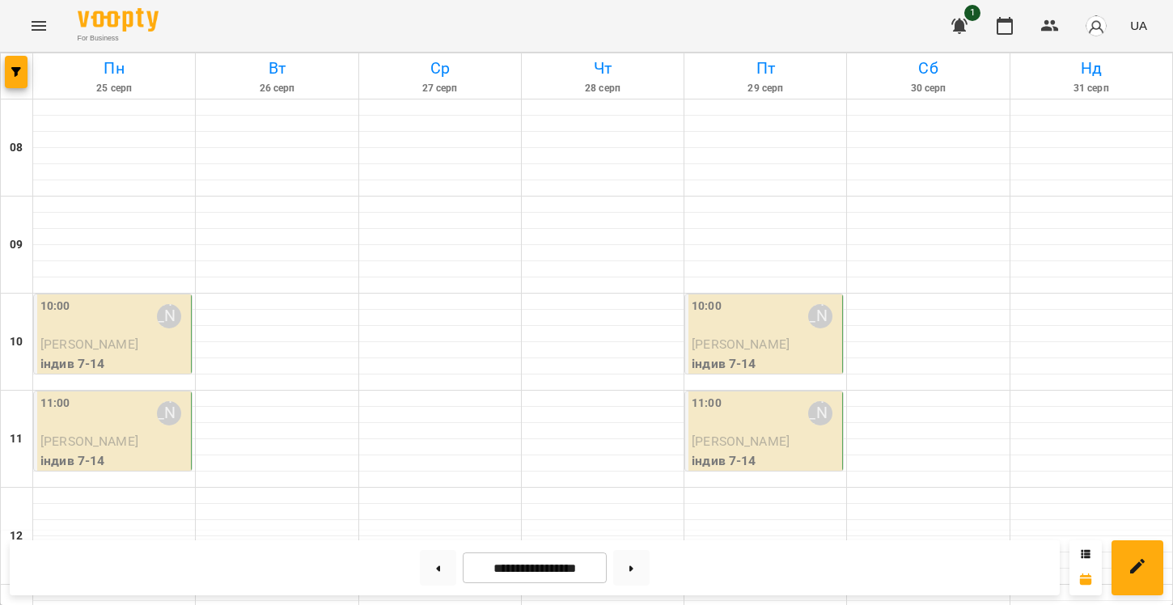
scroll to position [0, 0]
click at [632, 574] on button at bounding box center [631, 568] width 36 height 36
type input "**********"
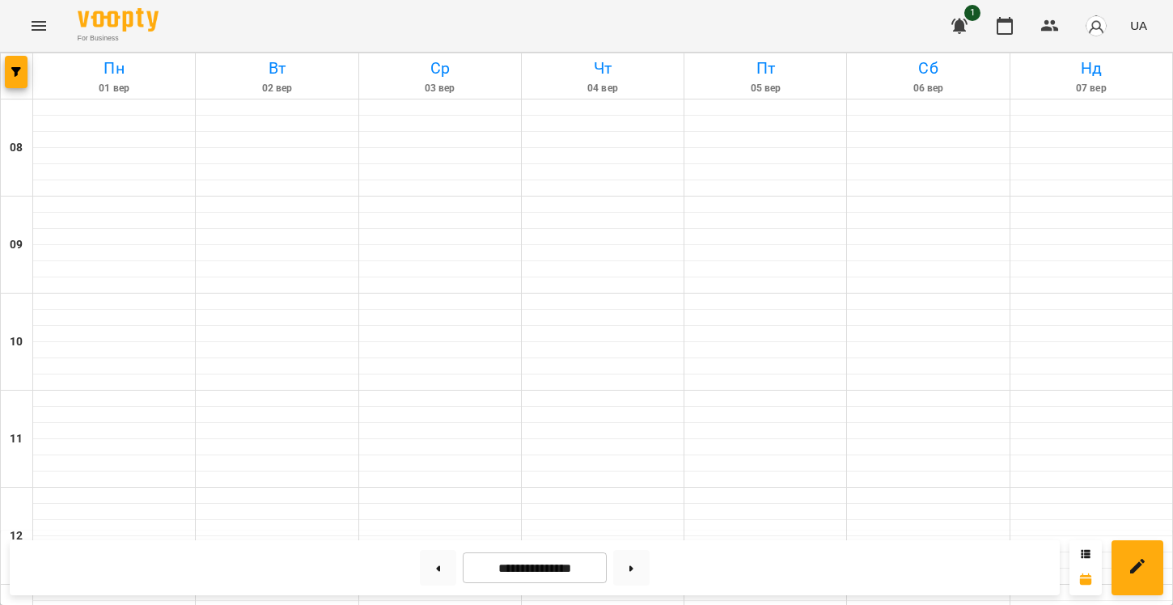
scroll to position [279, 0]
